Goal: Transaction & Acquisition: Purchase product/service

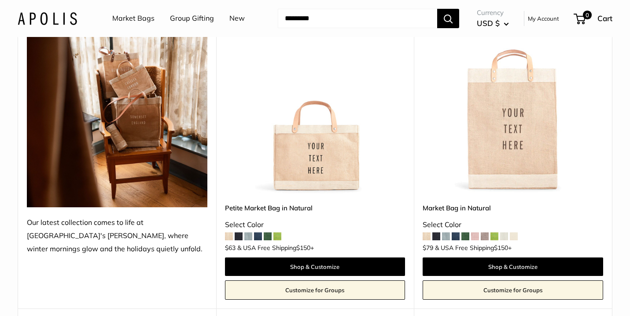
click at [278, 237] on span at bounding box center [277, 236] width 8 height 8
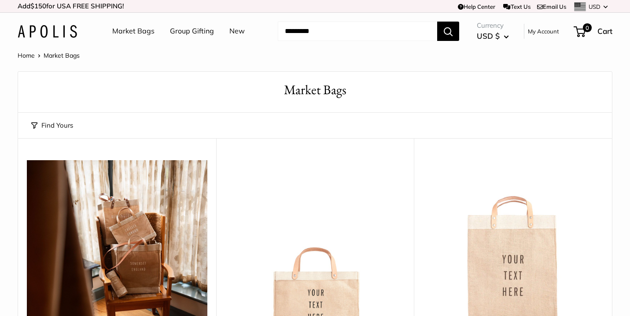
click at [51, 33] on img at bounding box center [47, 31] width 59 height 13
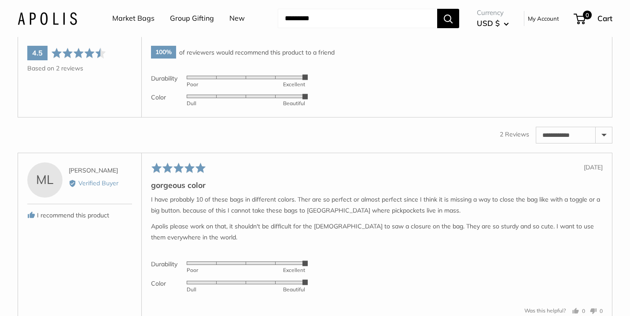
scroll to position [1340, 0]
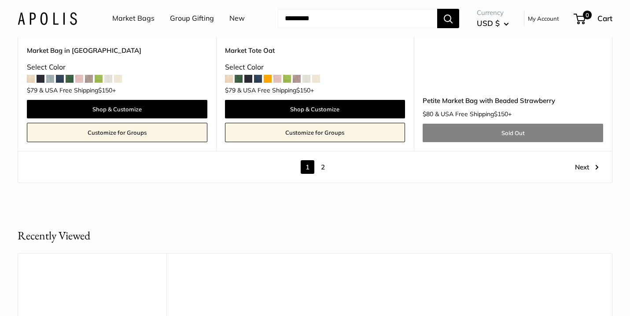
scroll to position [5011, 0]
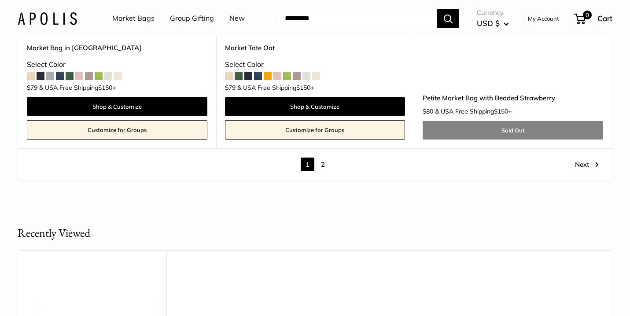
click at [323, 158] on link "2" at bounding box center [323, 165] width 14 height 14
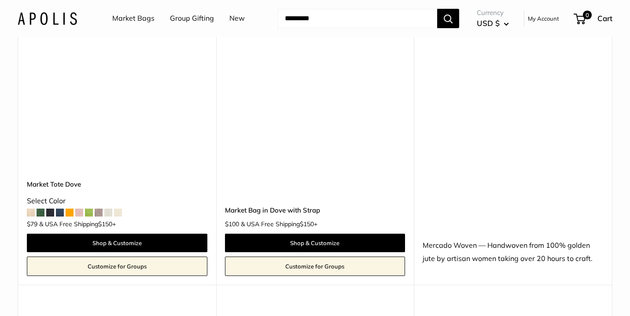
scroll to position [493, 0]
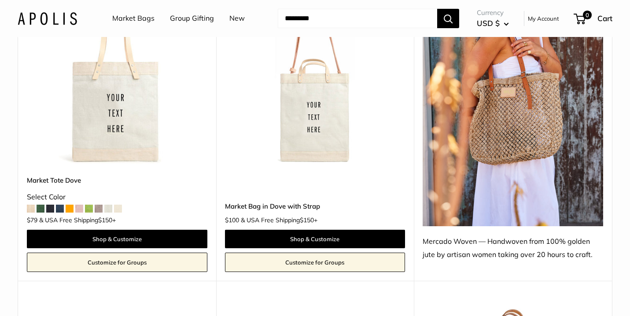
click at [311, 20] on input "Search..." at bounding box center [357, 18] width 159 height 19
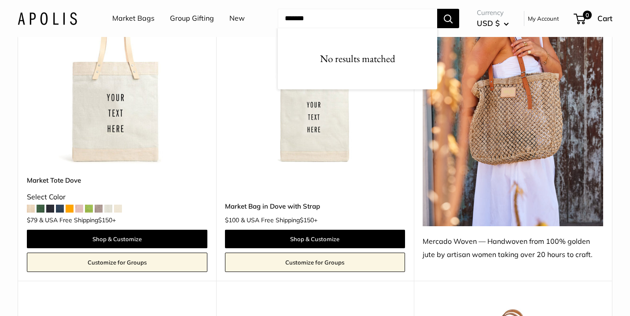
type input "*******"
click at [449, 18] on button "Search" at bounding box center [448, 18] width 22 height 19
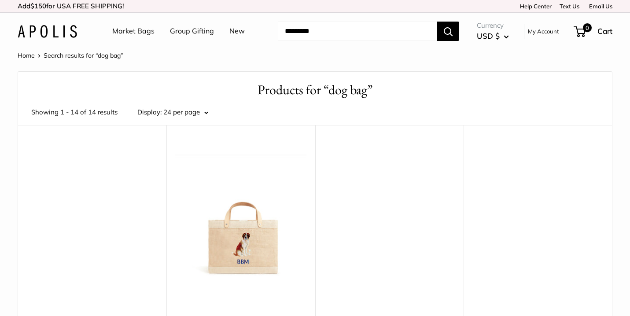
click at [248, 241] on div at bounding box center [240, 212] width 131 height 131
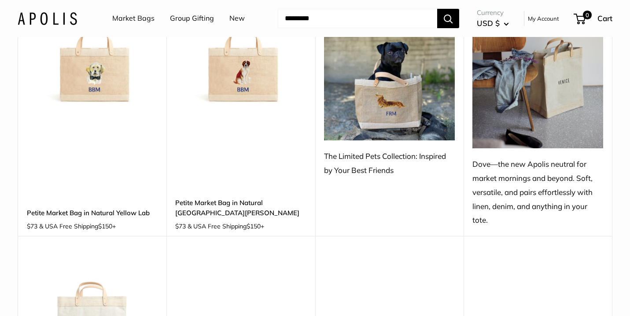
scroll to position [169, 0]
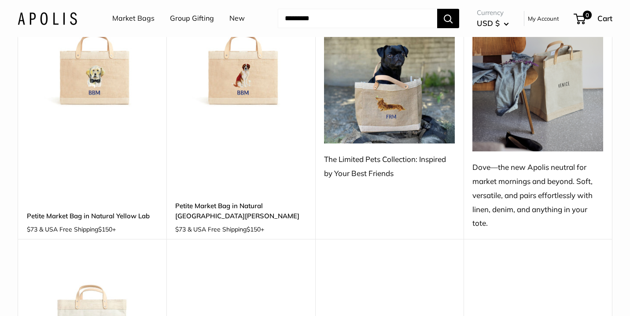
click at [396, 103] on img at bounding box center [389, 61] width 131 height 166
click at [363, 159] on div "The Limited Pets Collection: Inspired by Your Best Friends" at bounding box center [389, 166] width 131 height 28
click at [360, 182] on div "**********" at bounding box center [389, 97] width 148 height 283
click at [360, 173] on div "The Limited Pets Collection: Inspired by Your Best Friends" at bounding box center [389, 166] width 131 height 28
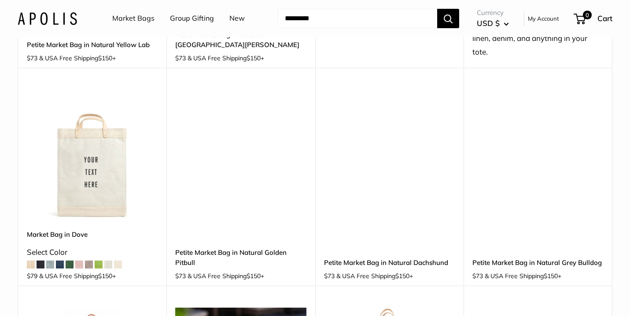
scroll to position [342, 0]
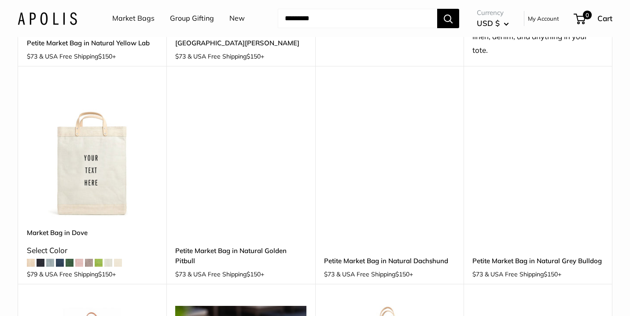
click at [0, 0] on img at bounding box center [0, 0] width 0 height 0
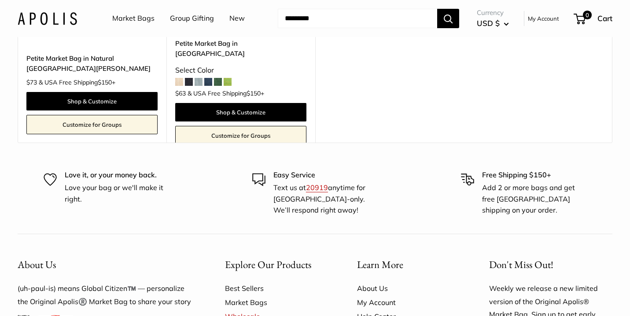
scroll to position [2193, 0]
